Goal: Transaction & Acquisition: Purchase product/service

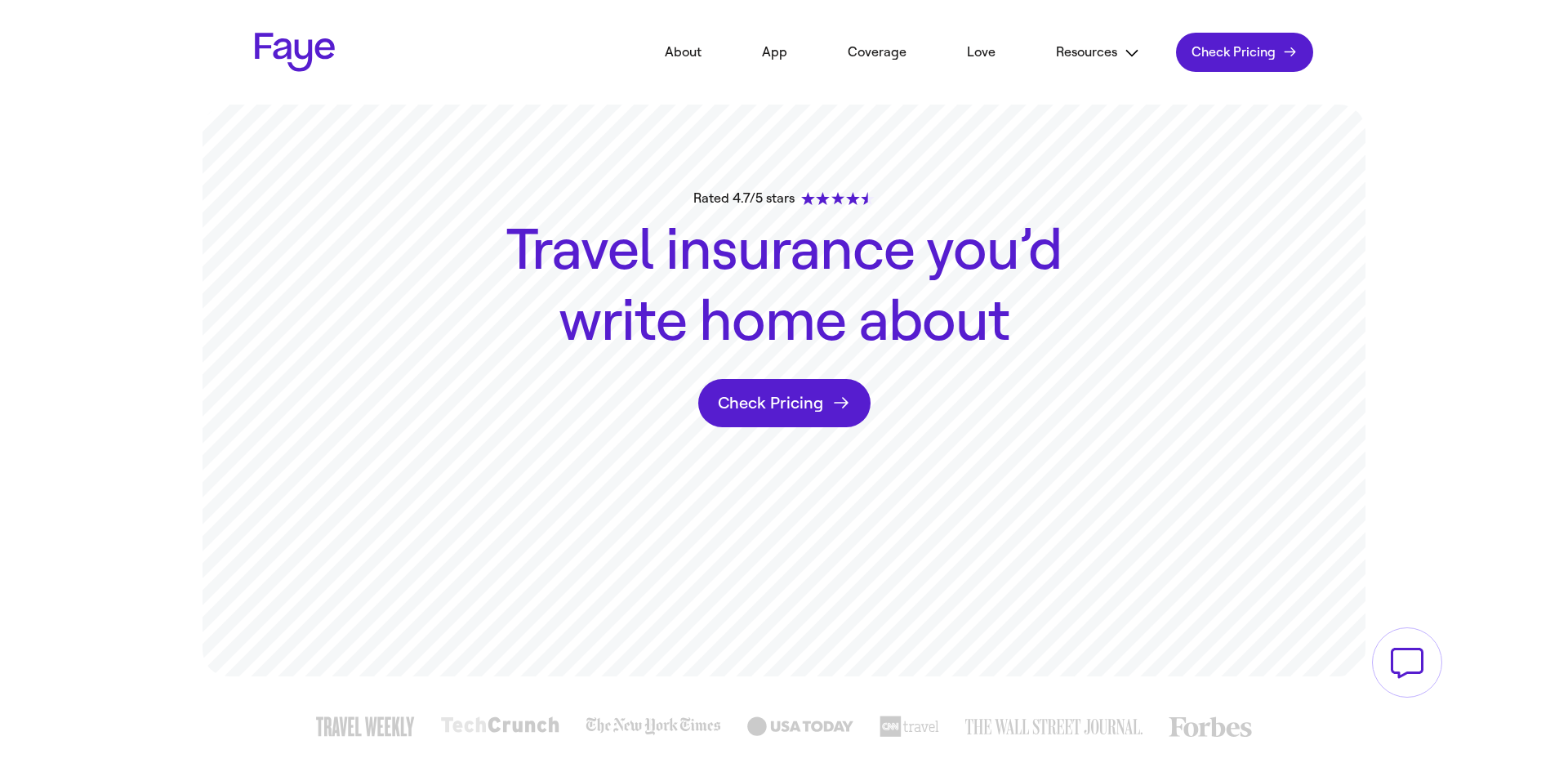
click at [1270, 46] on span "Check Pricing" at bounding box center [1233, 51] width 84 height 16
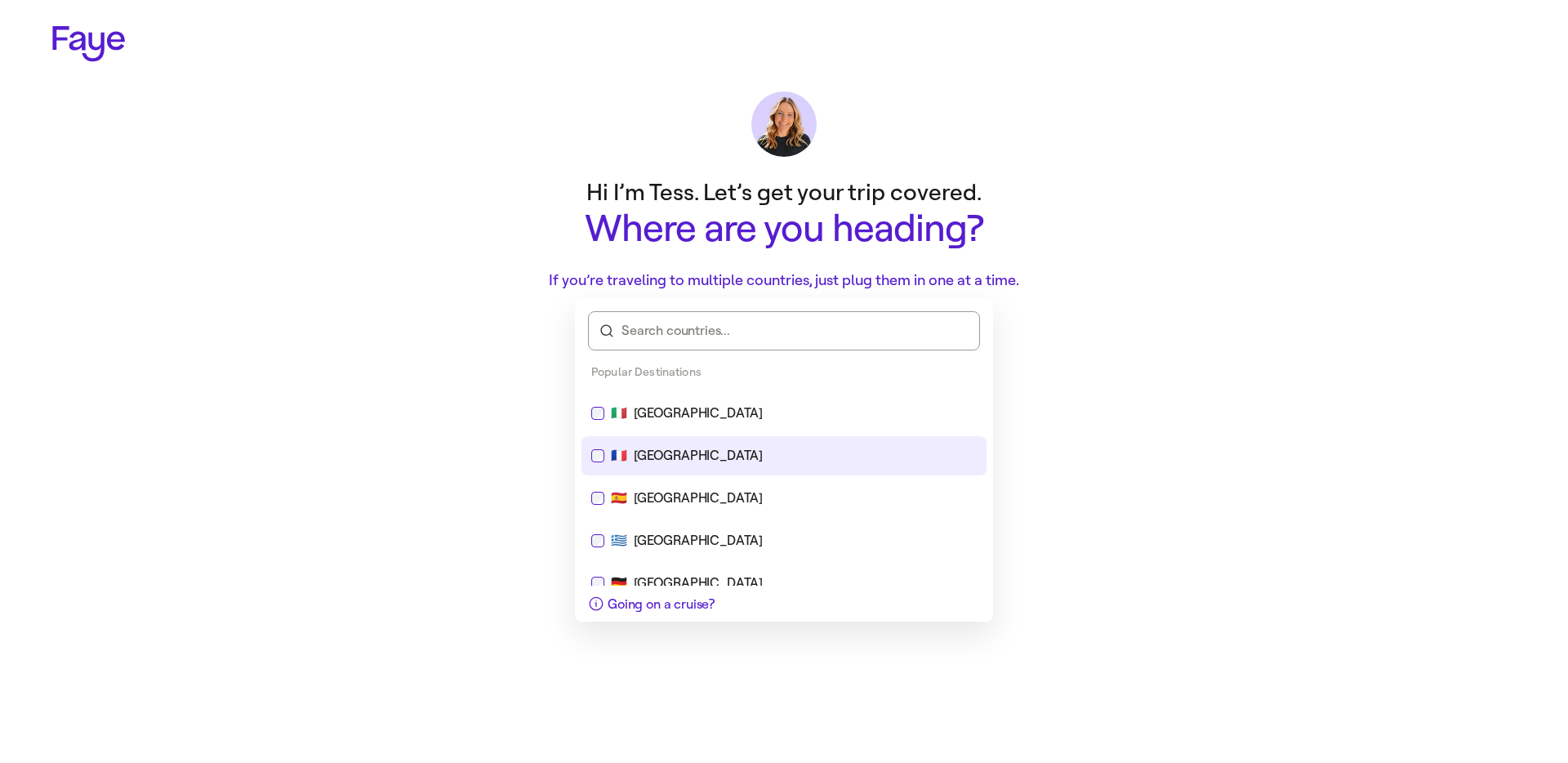
click at [738, 465] on div "🇫🇷 France" at bounding box center [784, 455] width 385 height 20
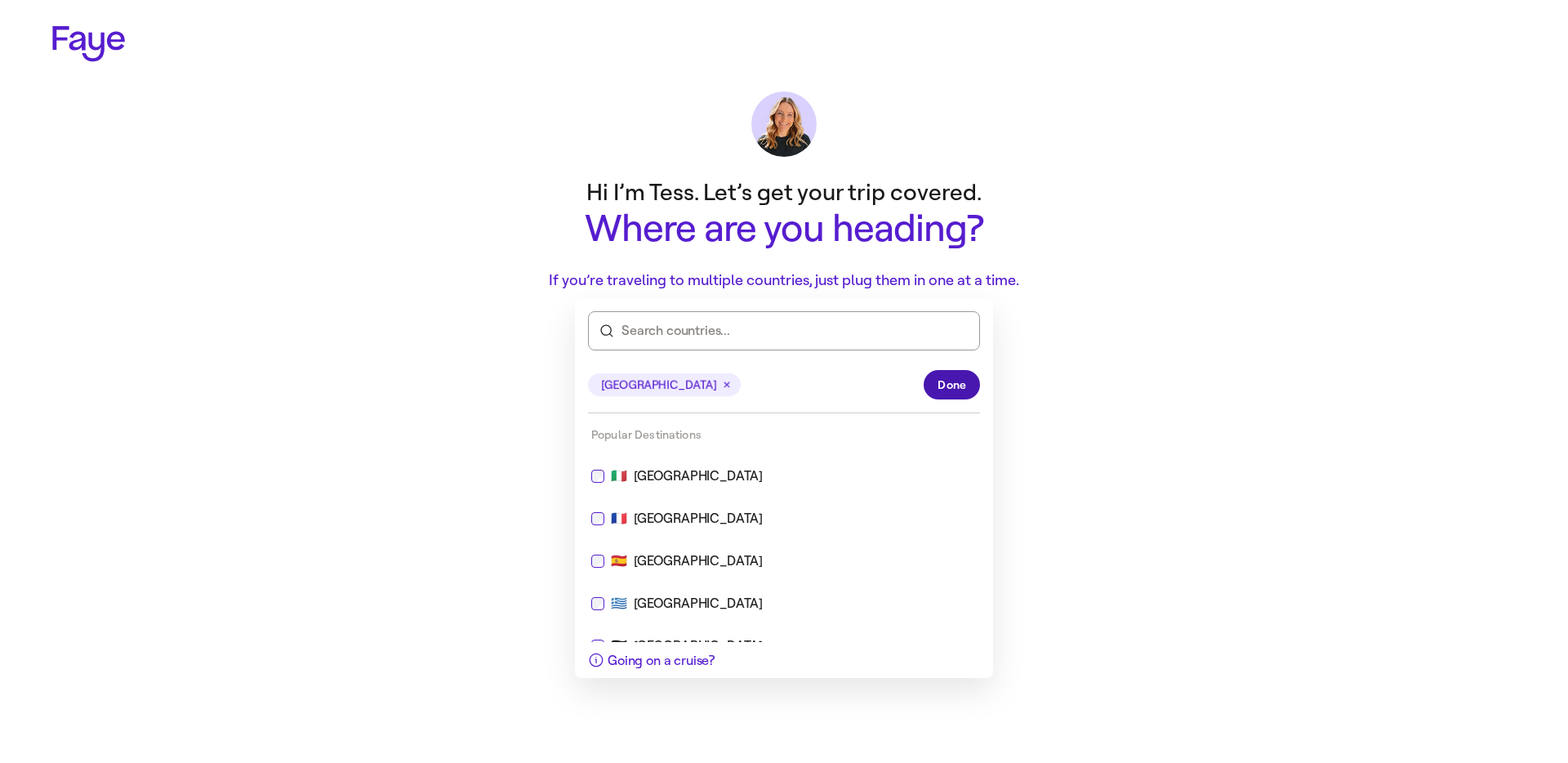
click at [963, 378] on span "Done" at bounding box center [952, 385] width 29 height 17
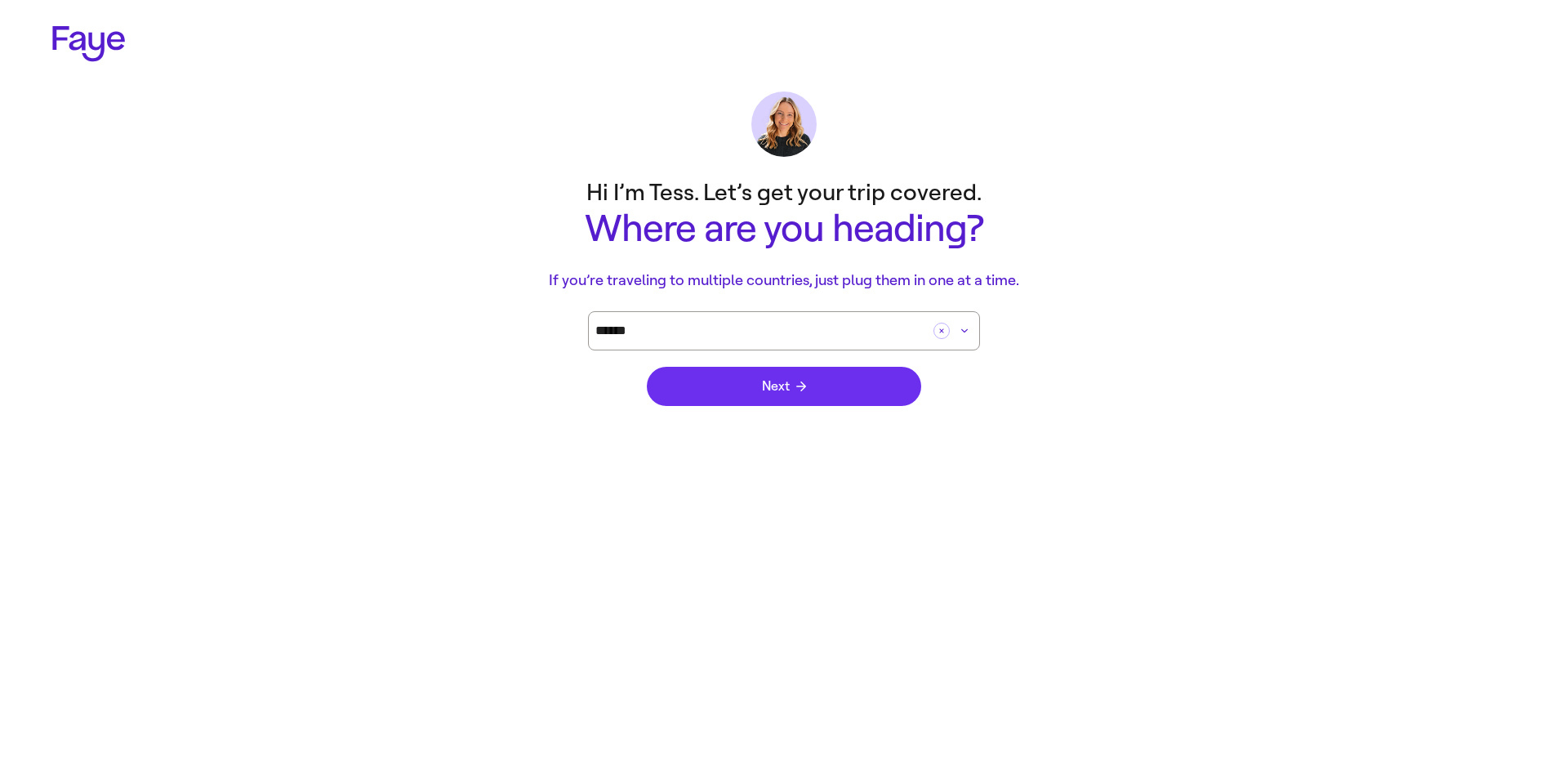
click at [729, 398] on button "Next" at bounding box center [784, 386] width 274 height 39
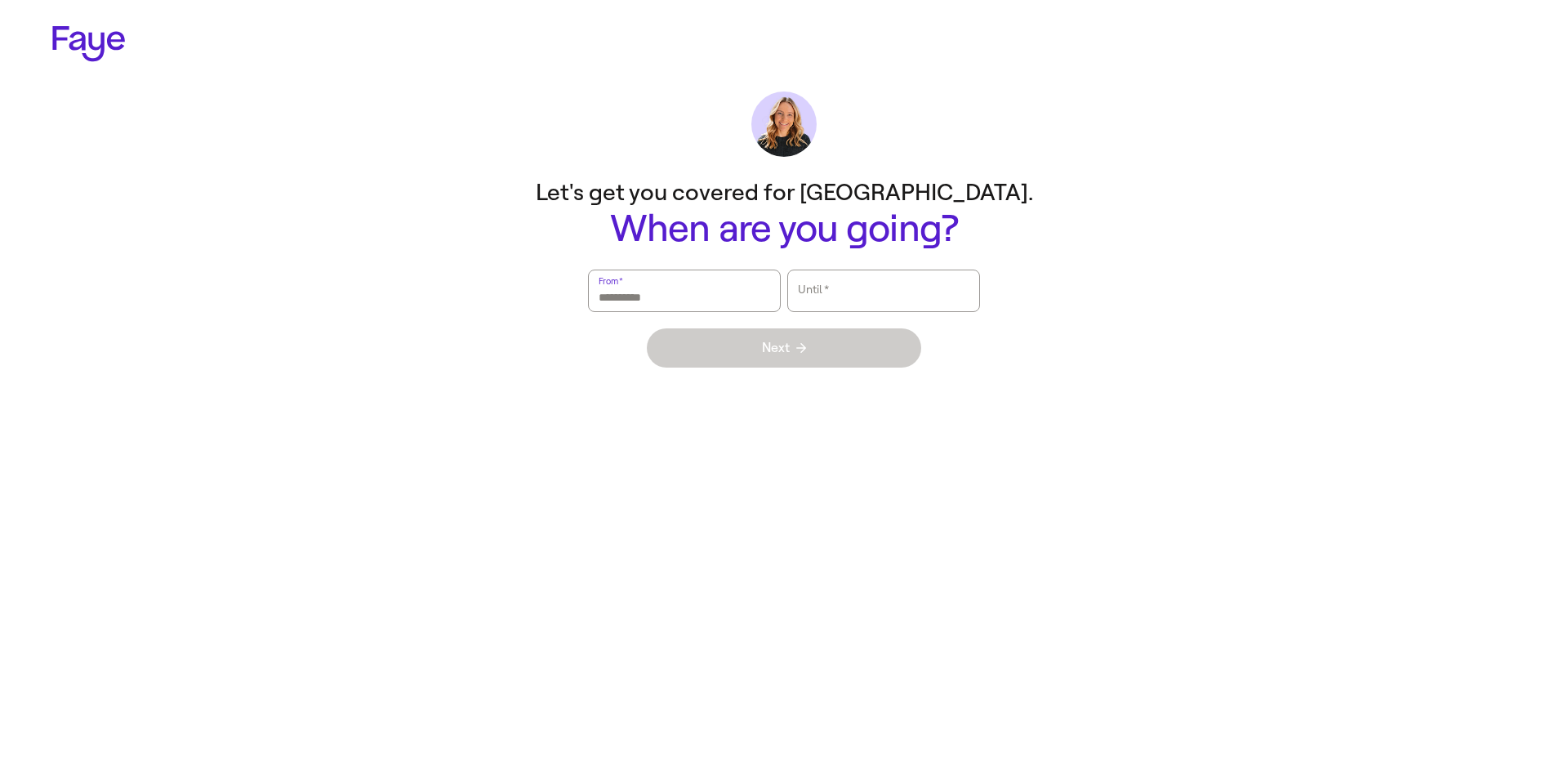
click at [611, 286] on div "From   *" at bounding box center [683, 291] width 171 height 41
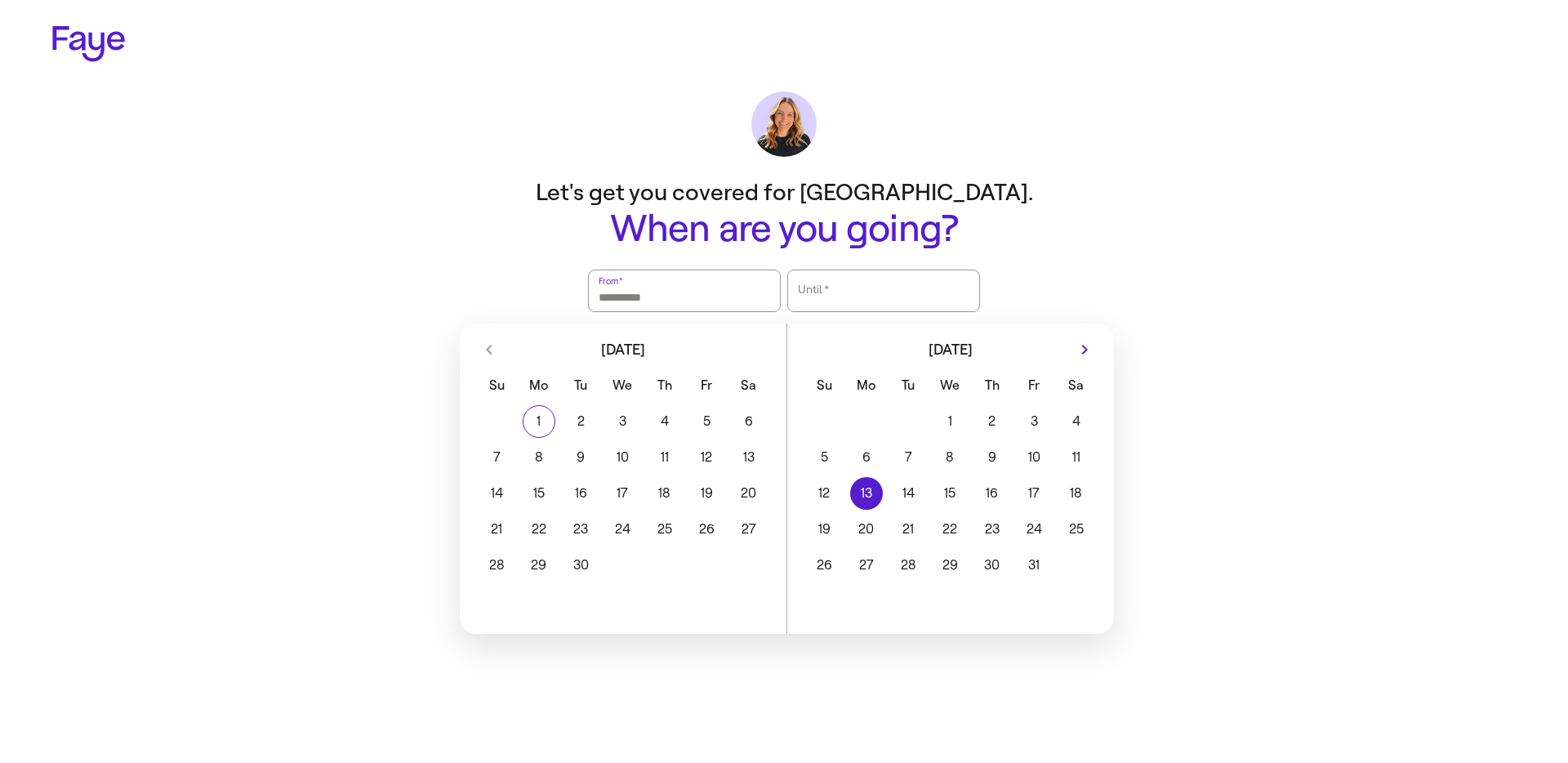
click at [880, 504] on button "13" at bounding box center [866, 493] width 42 height 33
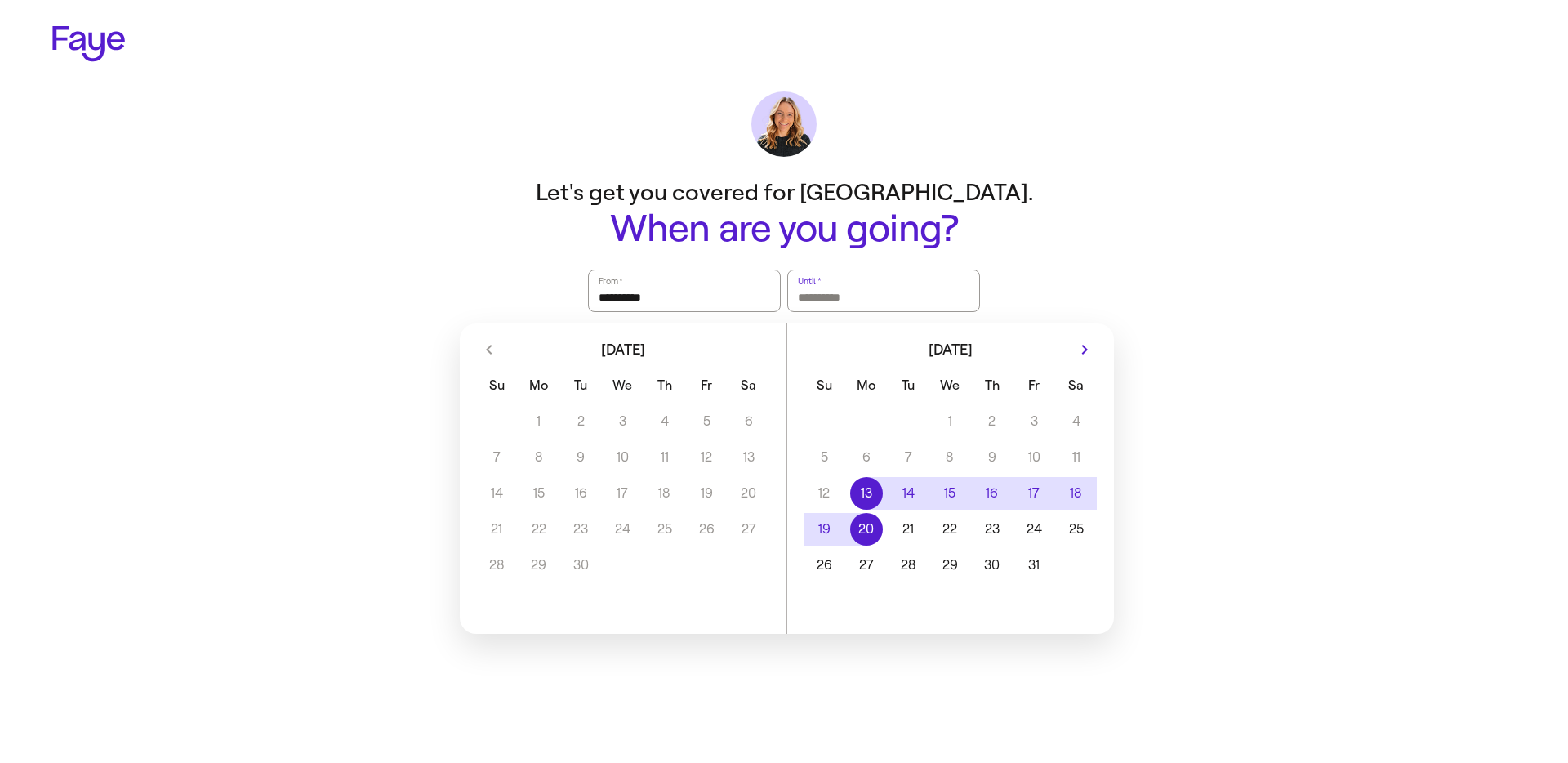
click at [862, 539] on button "20" at bounding box center [866, 528] width 42 height 33
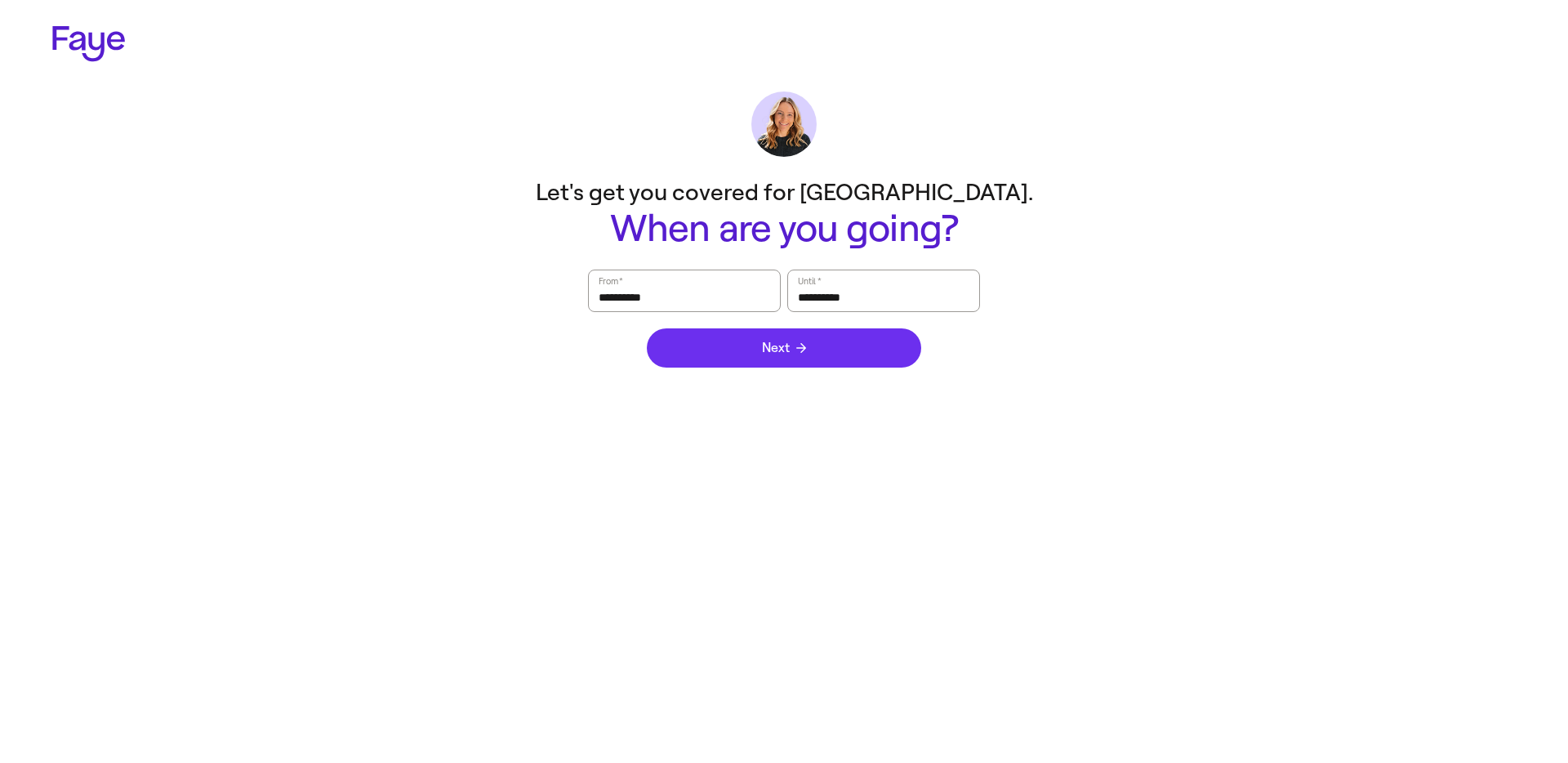
click at [774, 357] on button "Next" at bounding box center [784, 348] width 274 height 39
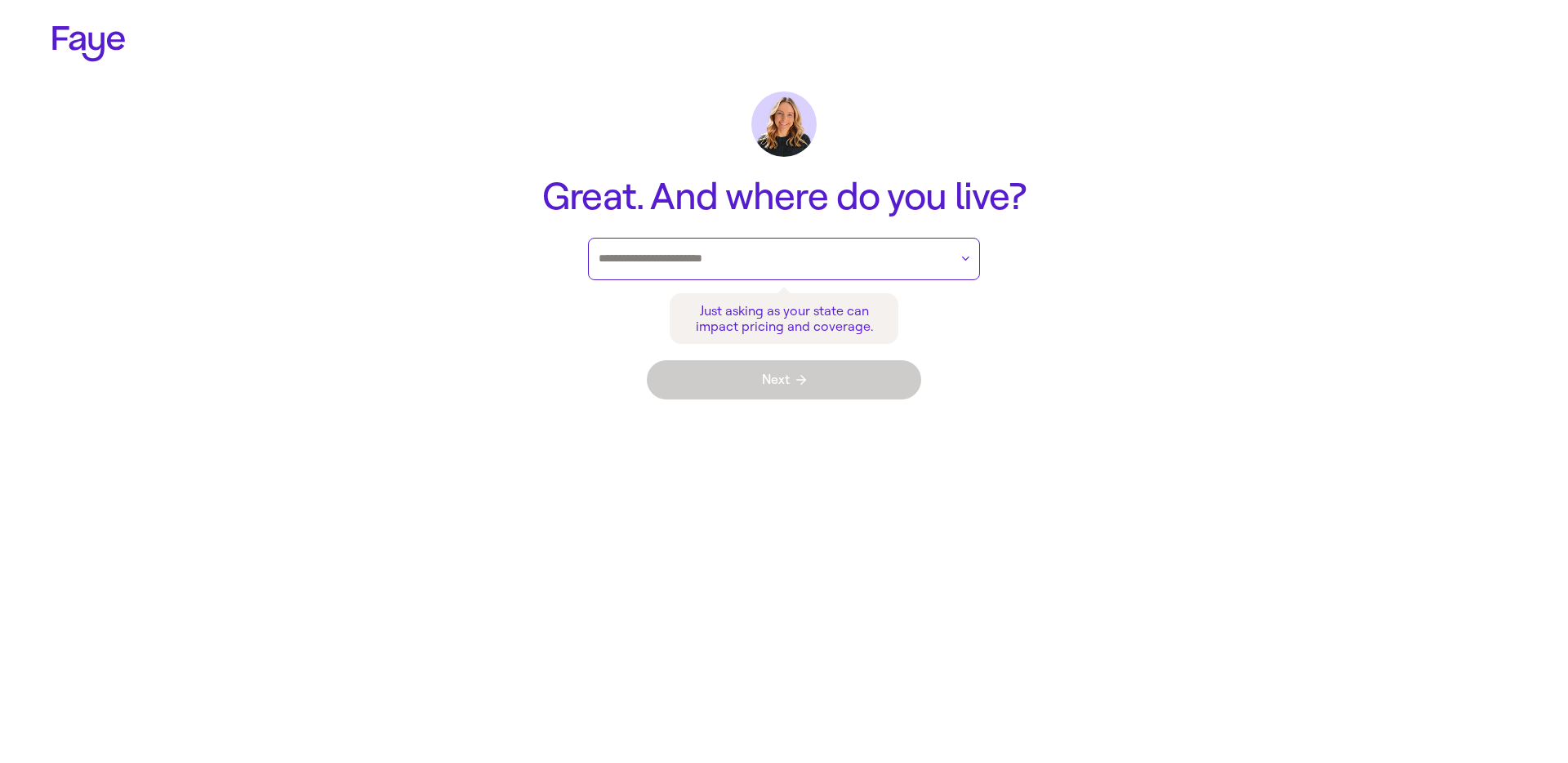
click at [709, 254] on input "text" at bounding box center [773, 259] width 351 height 24
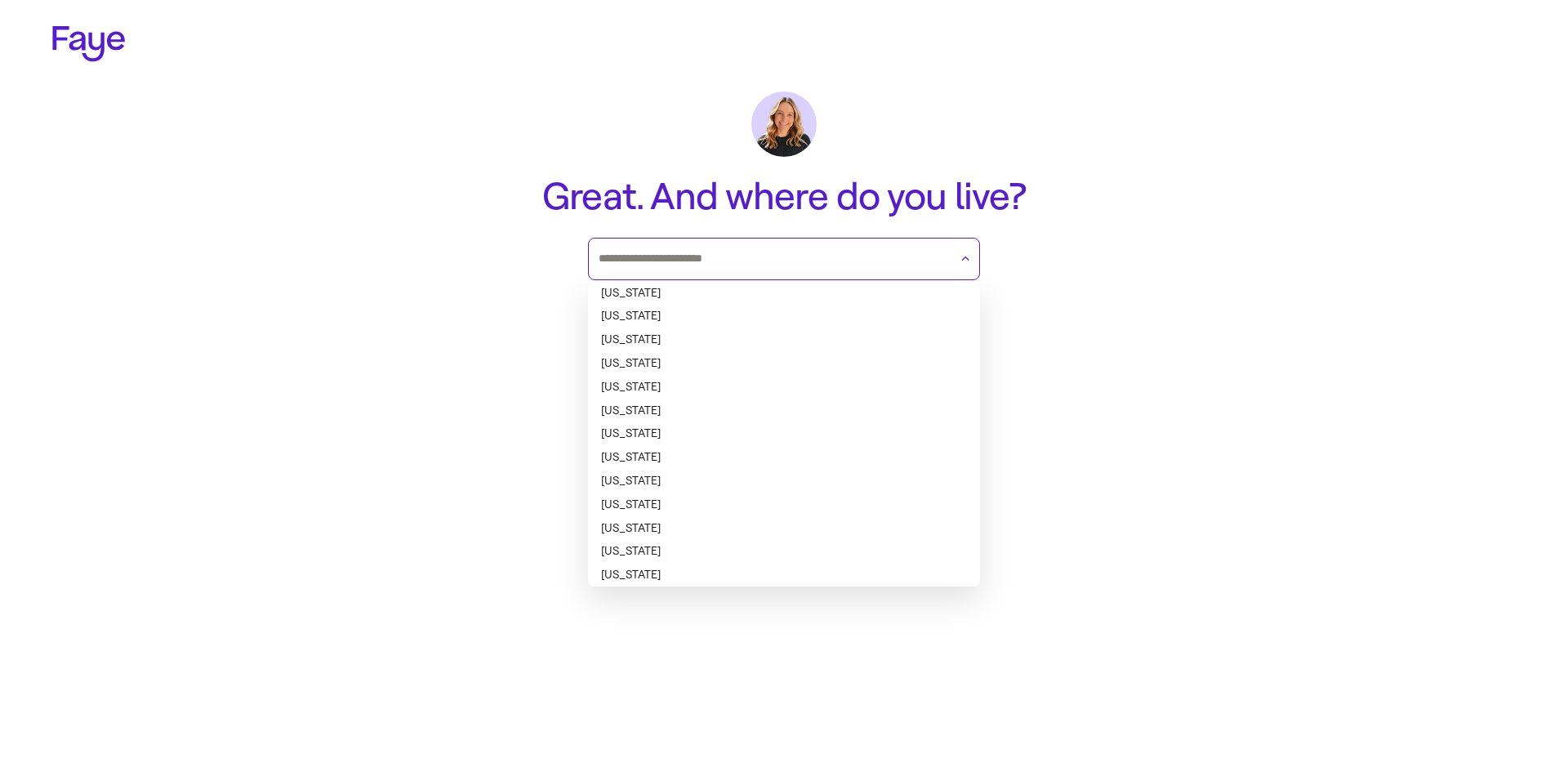
click at [774, 446] on li "Delaware" at bounding box center [784, 457] width 392 height 23
type input "********"
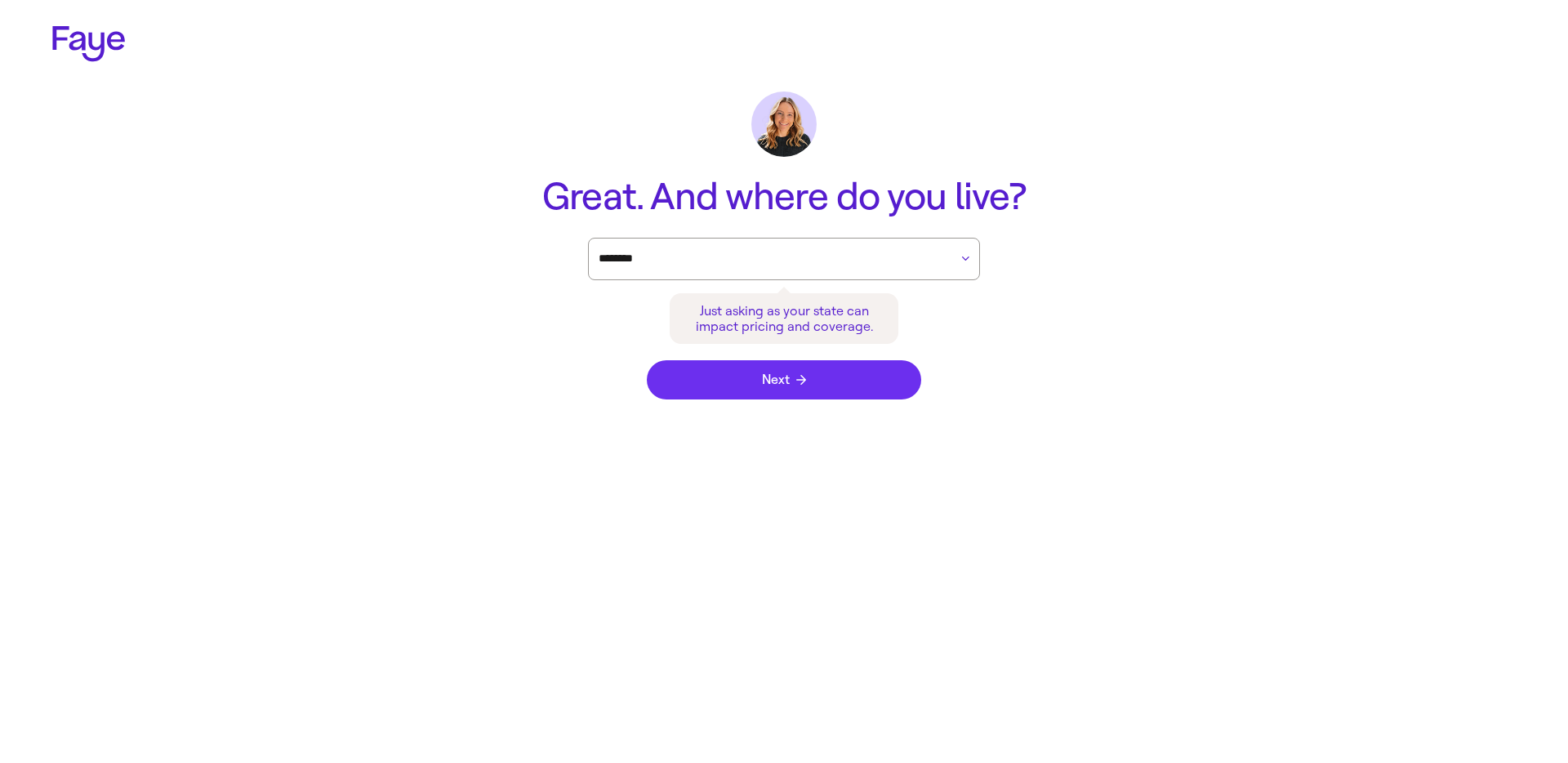
click at [793, 370] on button "Next" at bounding box center [784, 380] width 274 height 39
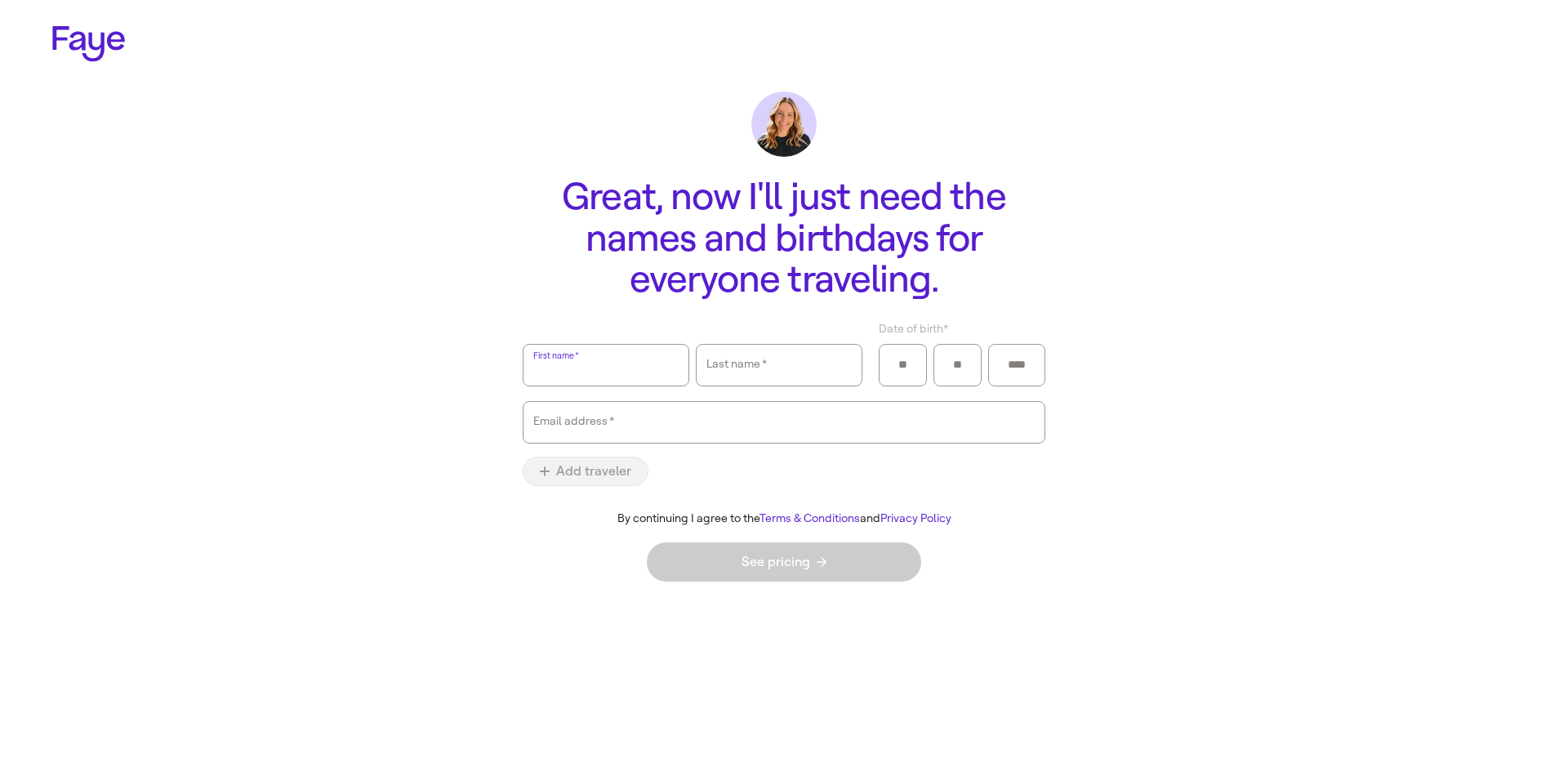
type input "**********"
type input "**"
type input "****"
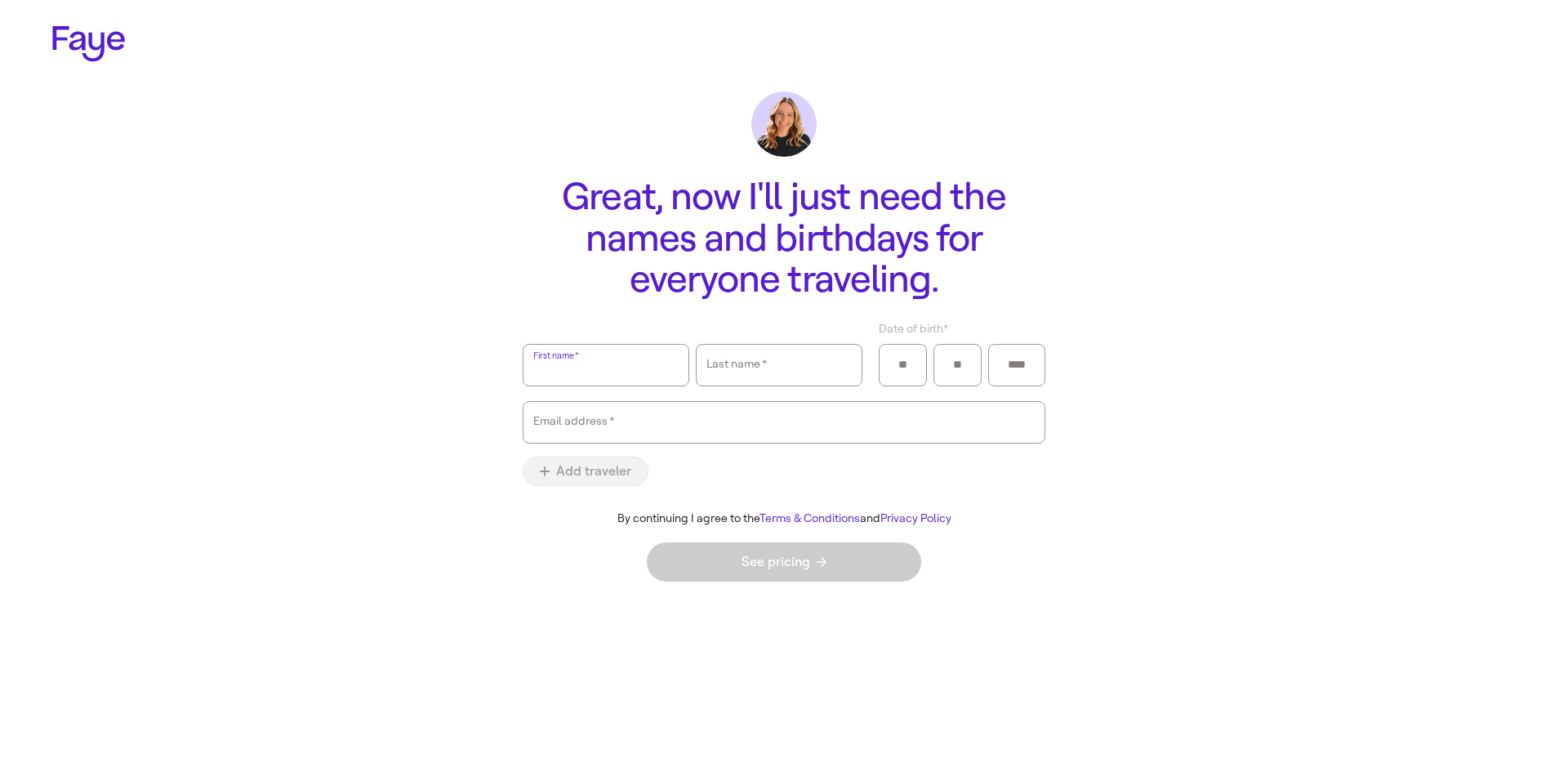
type input "**********"
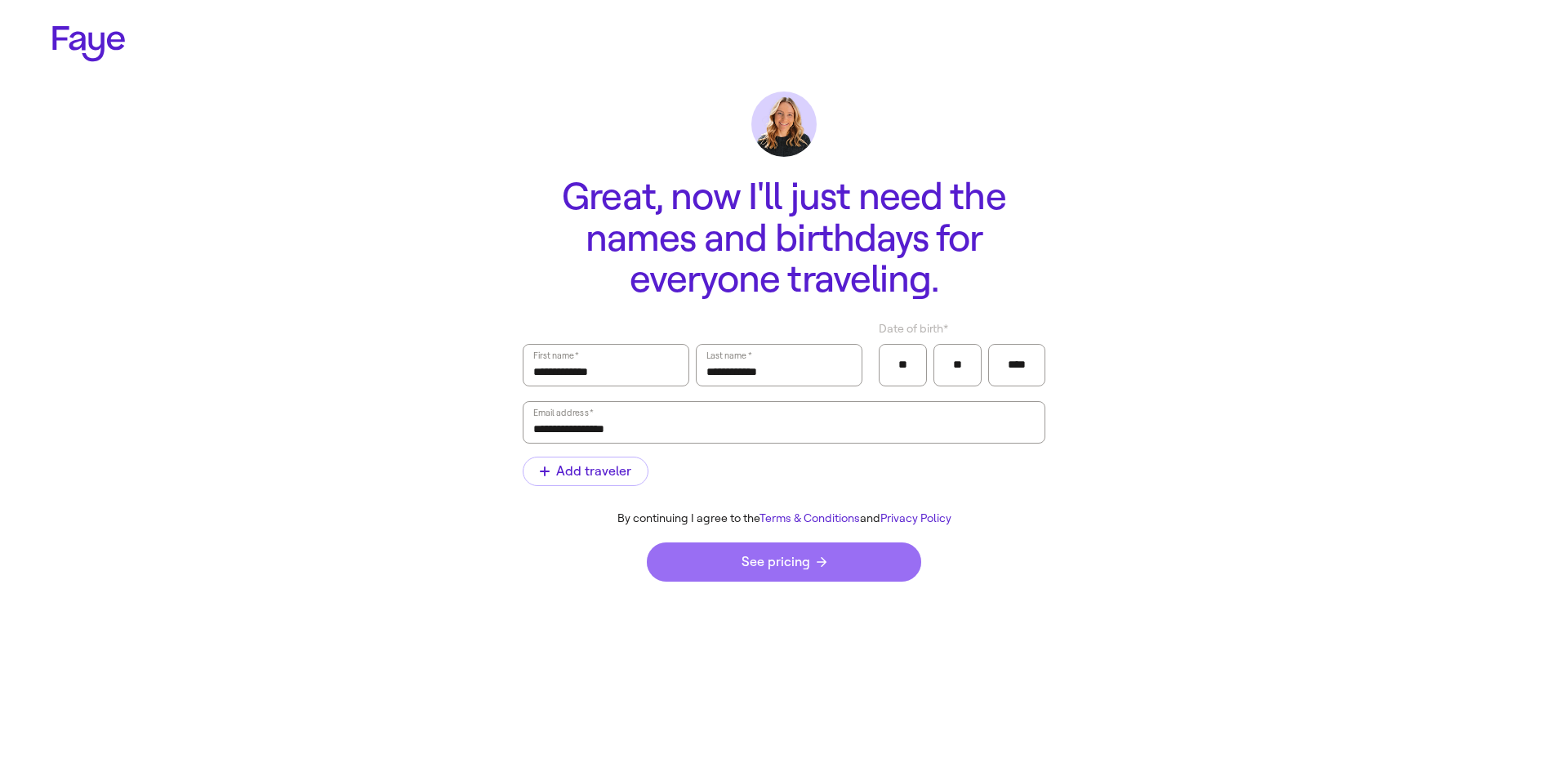
click at [786, 559] on span "See pricing" at bounding box center [784, 562] width 85 height 13
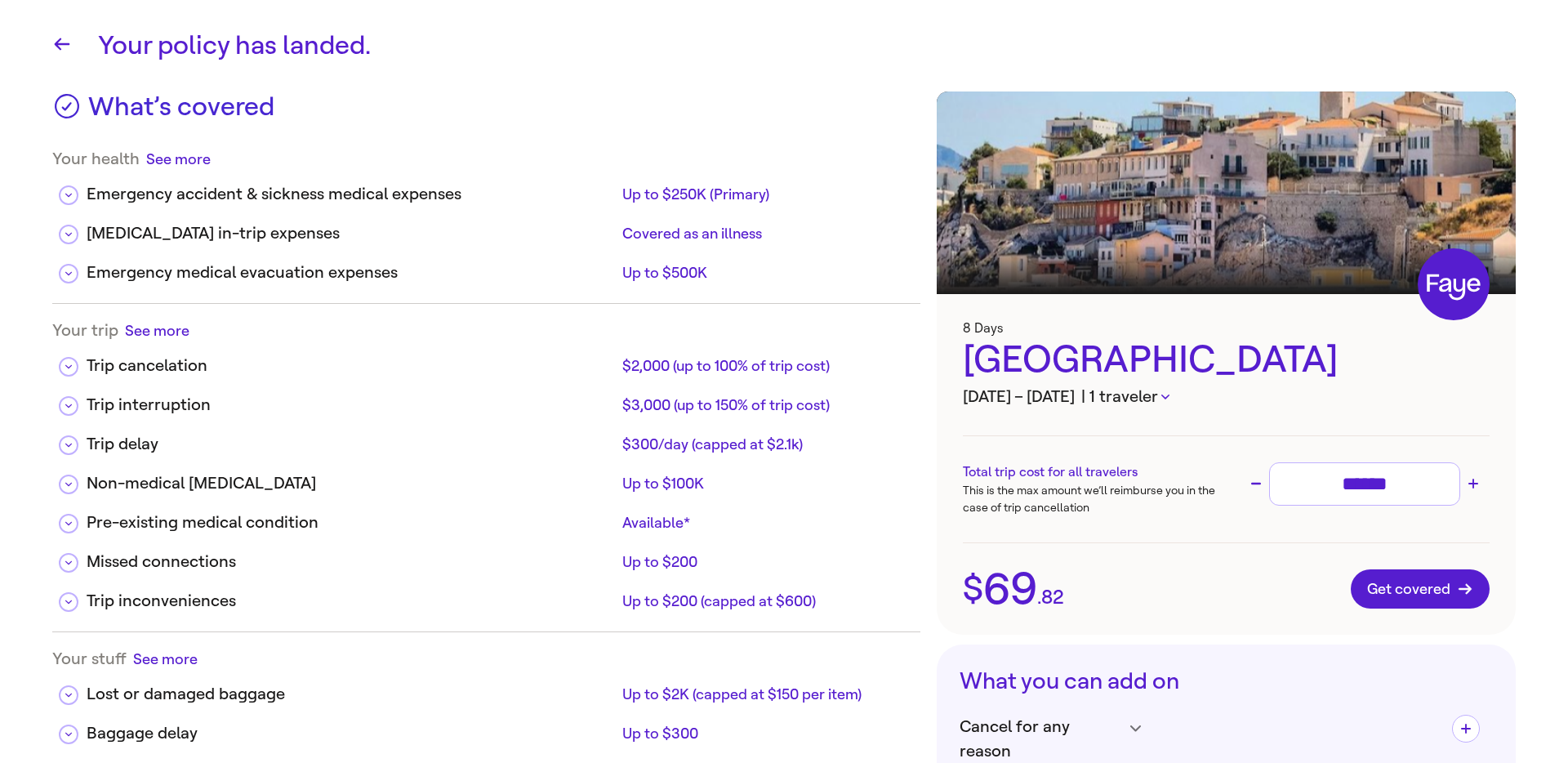
click at [1423, 609] on div "$ 69 . 82 Get covered" at bounding box center [1226, 589] width 579 height 92
click at [1429, 596] on span "Get covered" at bounding box center [1420, 588] width 107 height 16
click at [1303, 599] on div "Get covered" at bounding box center [1289, 589] width 399 height 39
click at [1410, 596] on span "Get covered" at bounding box center [1420, 588] width 107 height 16
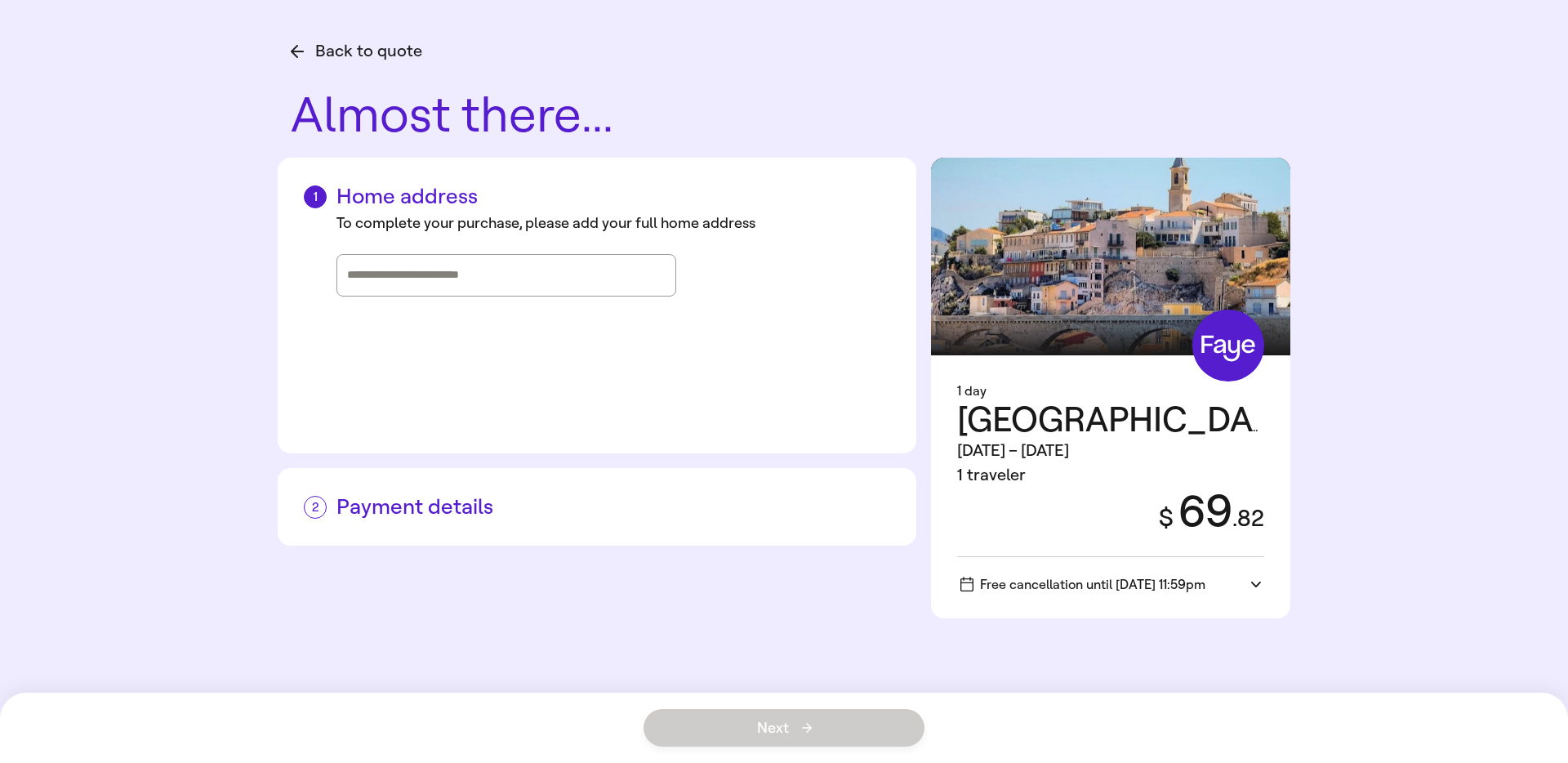
click at [318, 41] on button "Back to quote" at bounding box center [356, 51] width 132 height 24
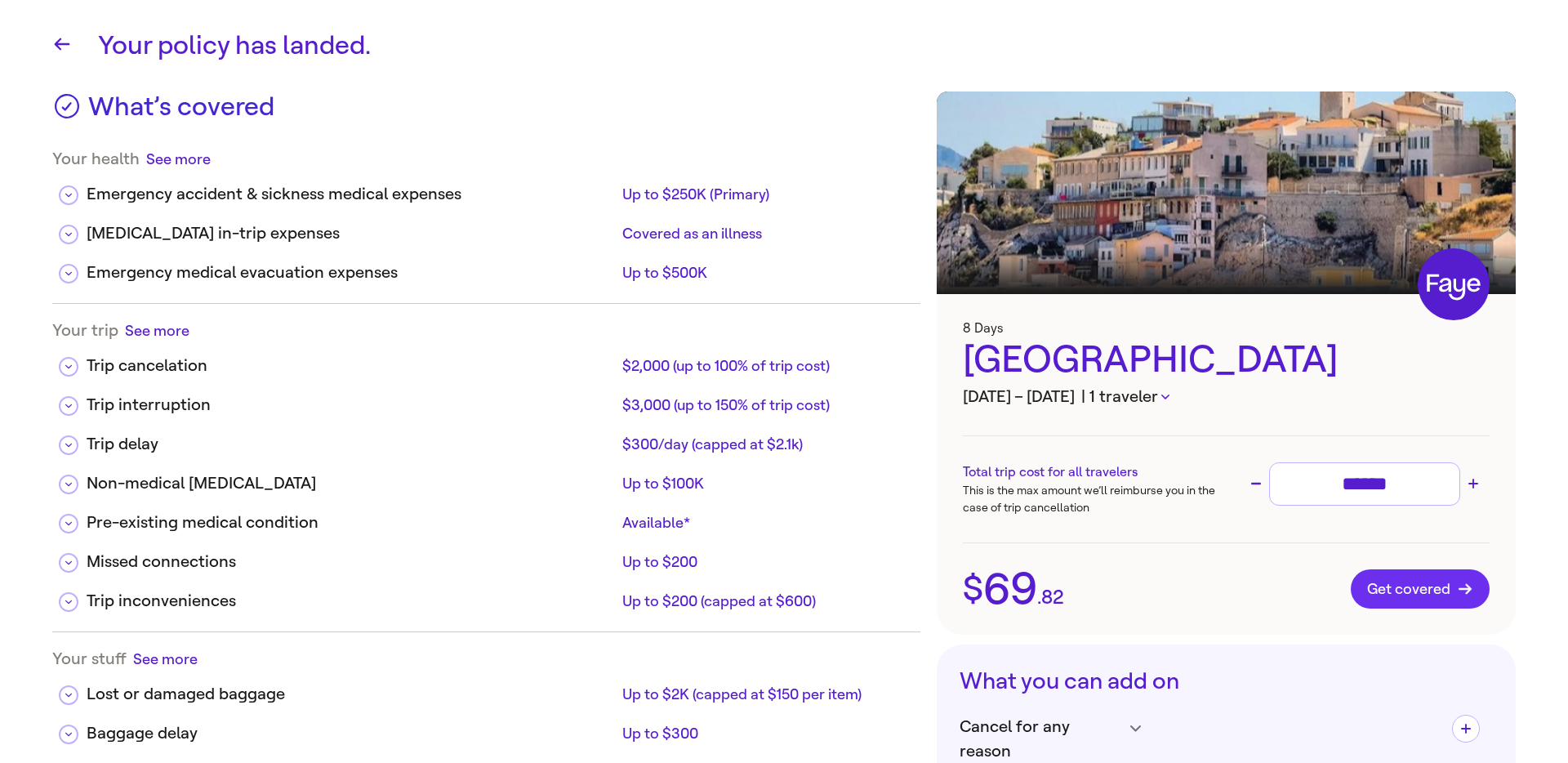
click at [1407, 581] on span "Get covered" at bounding box center [1420, 588] width 107 height 16
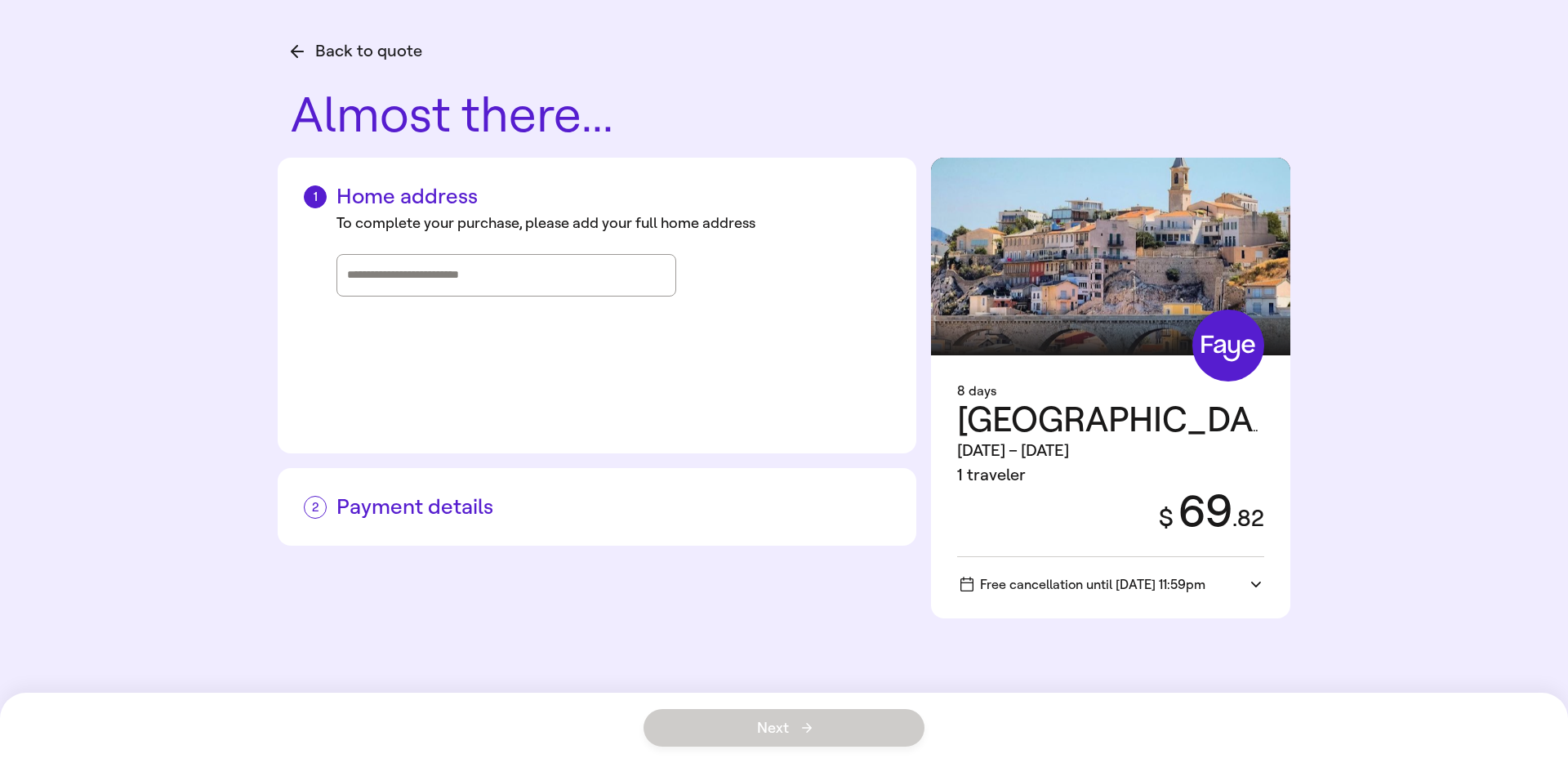
click at [472, 64] on div "Back to quote Almost there... Home address To complete your purchase, please ad…" at bounding box center [784, 382] width 1175 height 763
click at [319, 59] on button "Back to quote" at bounding box center [356, 51] width 132 height 24
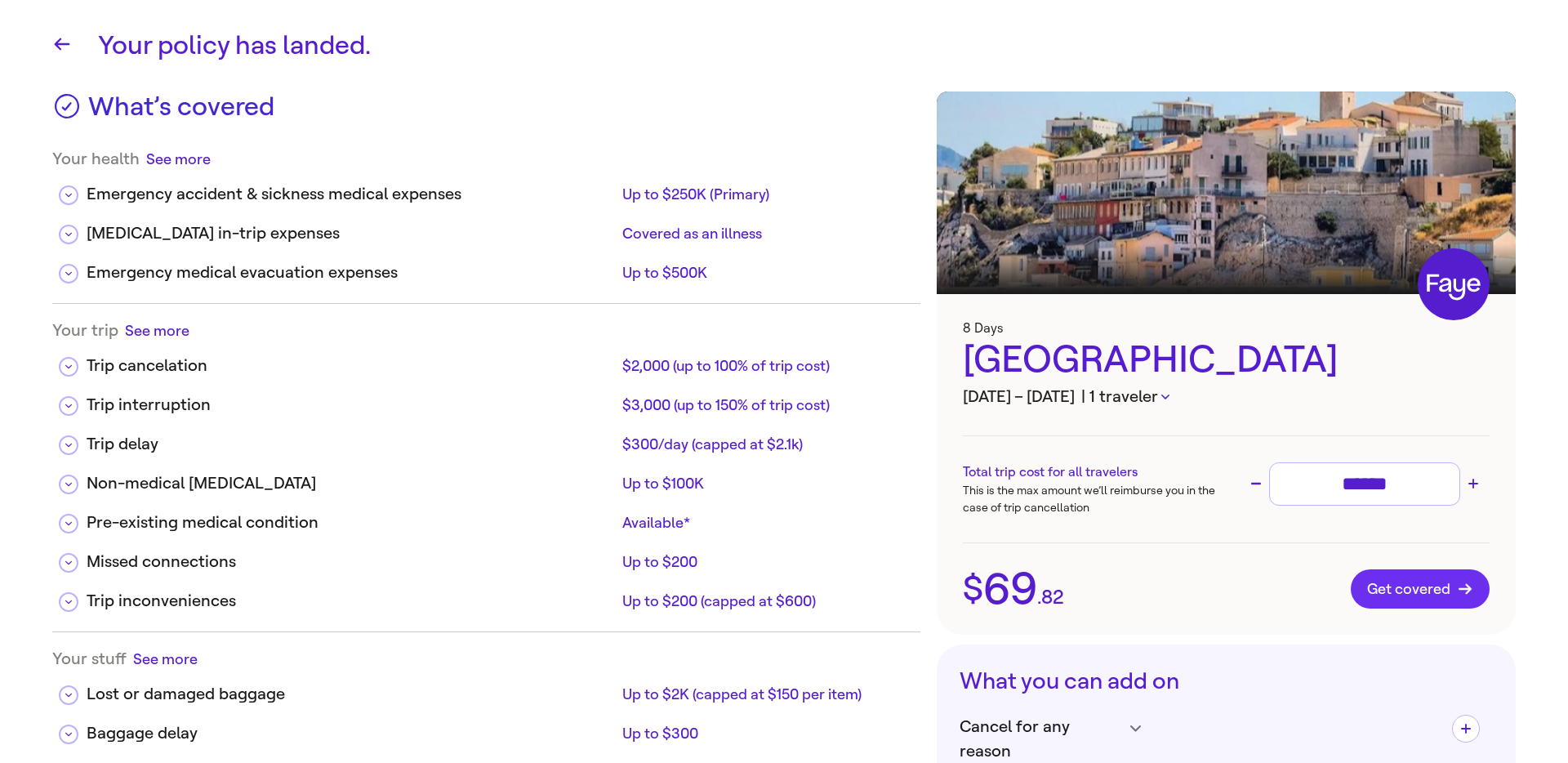
click at [1405, 590] on span "Get covered" at bounding box center [1420, 588] width 107 height 16
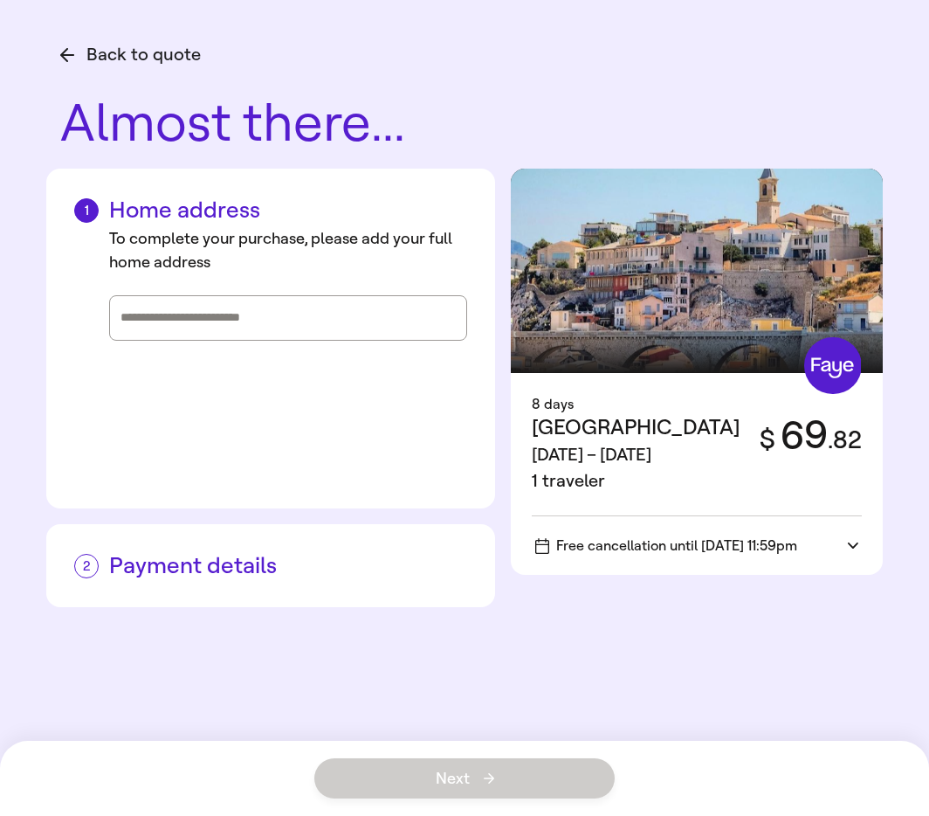
click at [869, 628] on div "Back to quote Almost there... Home address To complete your purchase, please ad…" at bounding box center [464, 408] width 929 height 816
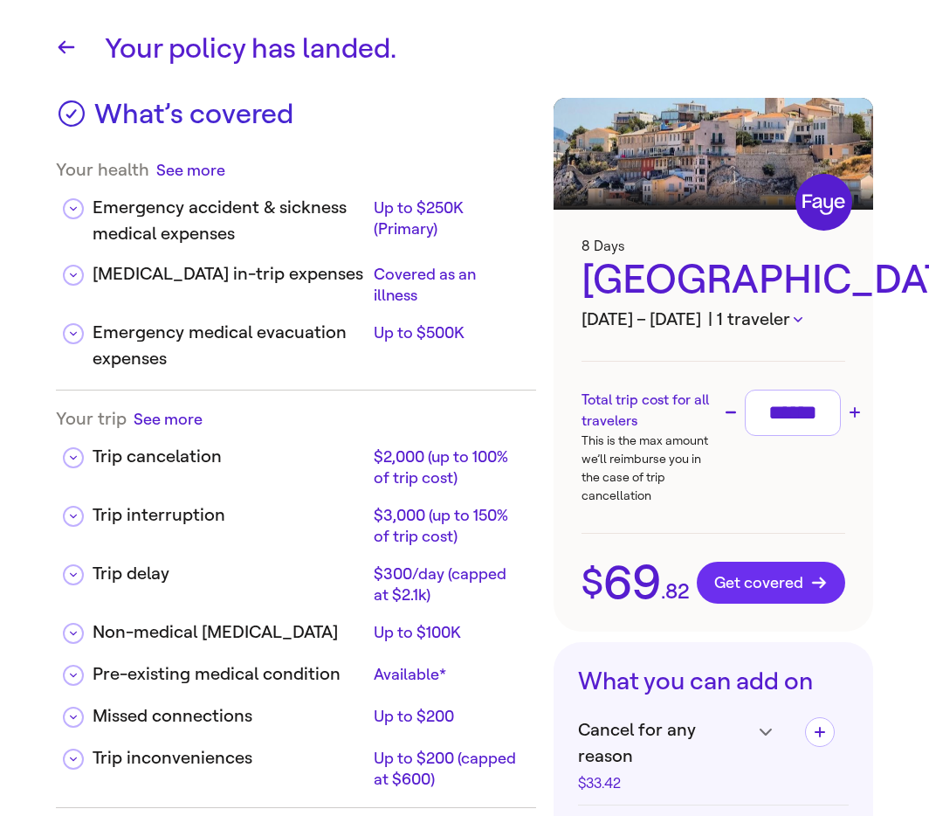
click at [803, 577] on span "Get covered" at bounding box center [771, 582] width 114 height 17
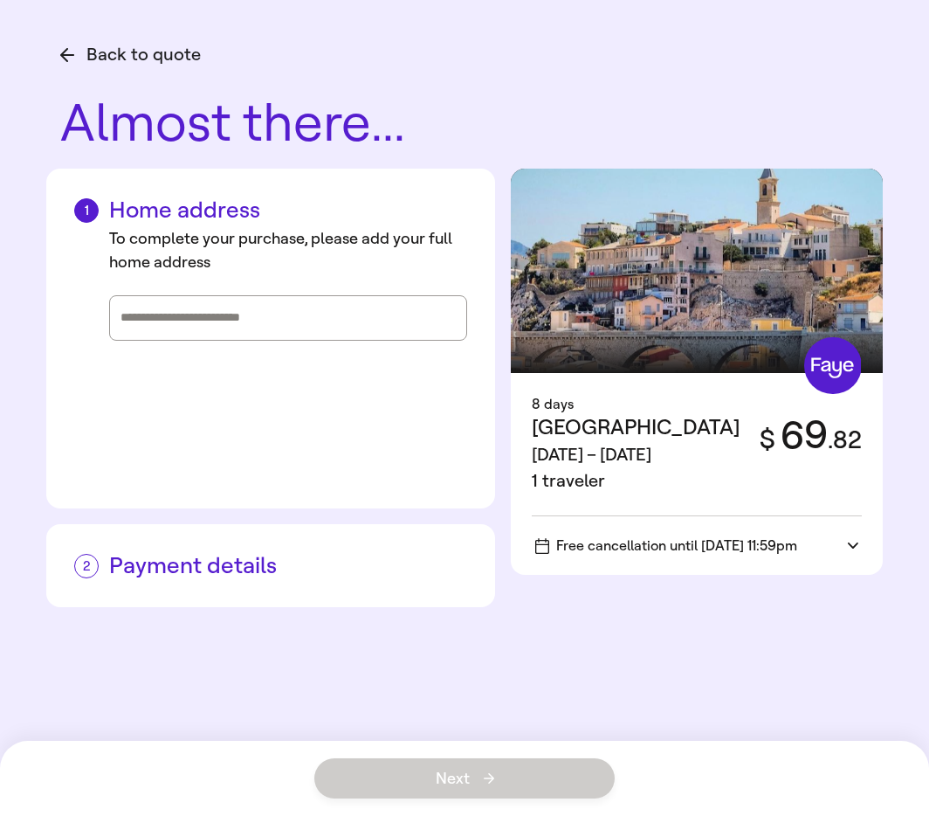
click at [722, 746] on div "Refund window Cancellation terms You can cancel for a full refund until [DATE] …" at bounding box center [464, 778] width 929 height 75
click at [739, 650] on div "Back to quote Almost there... Home address To complete your purchase, please ad…" at bounding box center [464, 408] width 929 height 816
